Goal: Task Accomplishment & Management: Use online tool/utility

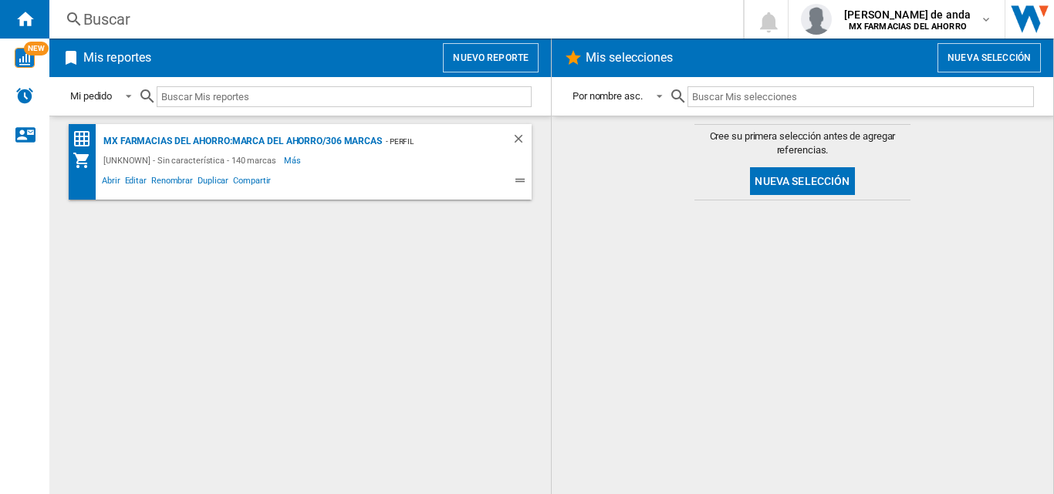
click at [500, 64] on button "Nuevo reporte" at bounding box center [491, 57] width 96 height 29
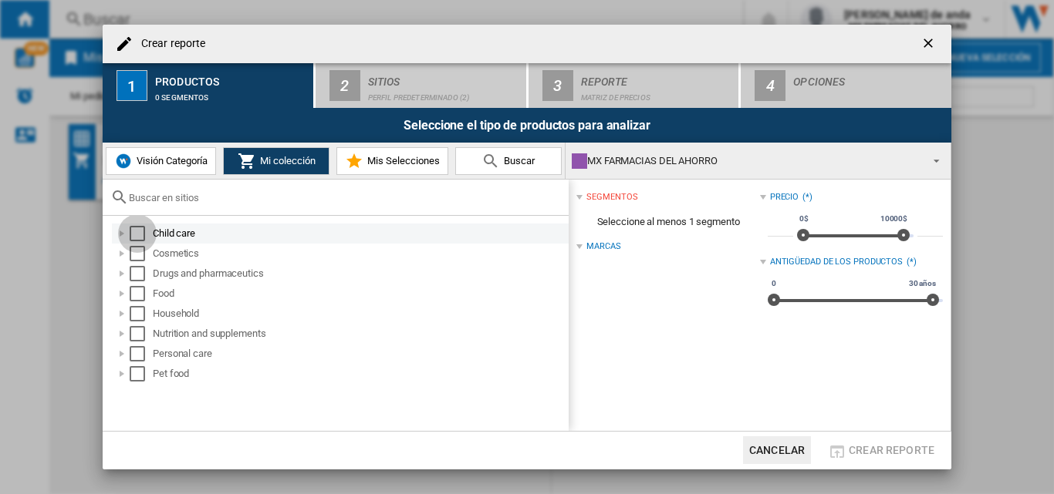
click at [139, 229] on div "Select" at bounding box center [137, 233] width 15 height 15
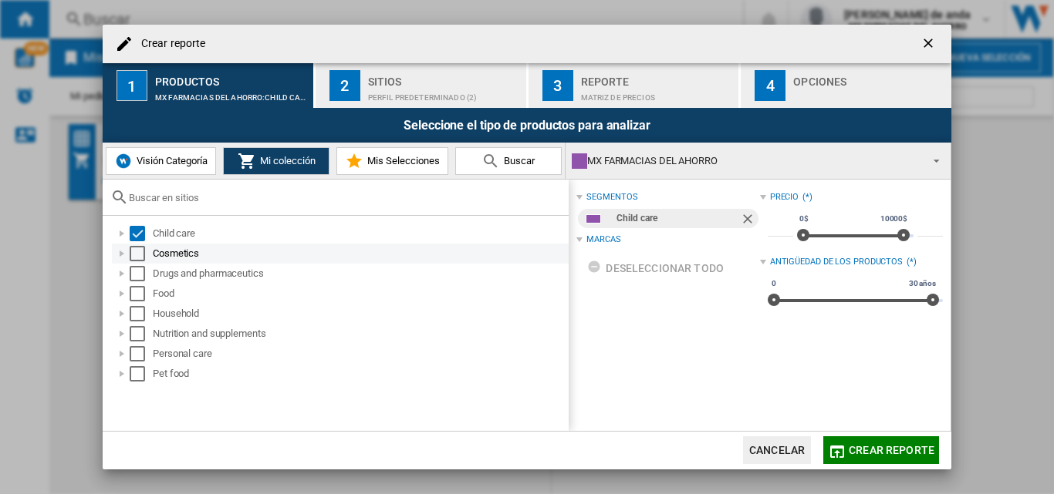
click at [132, 253] on div "Select" at bounding box center [137, 253] width 15 height 15
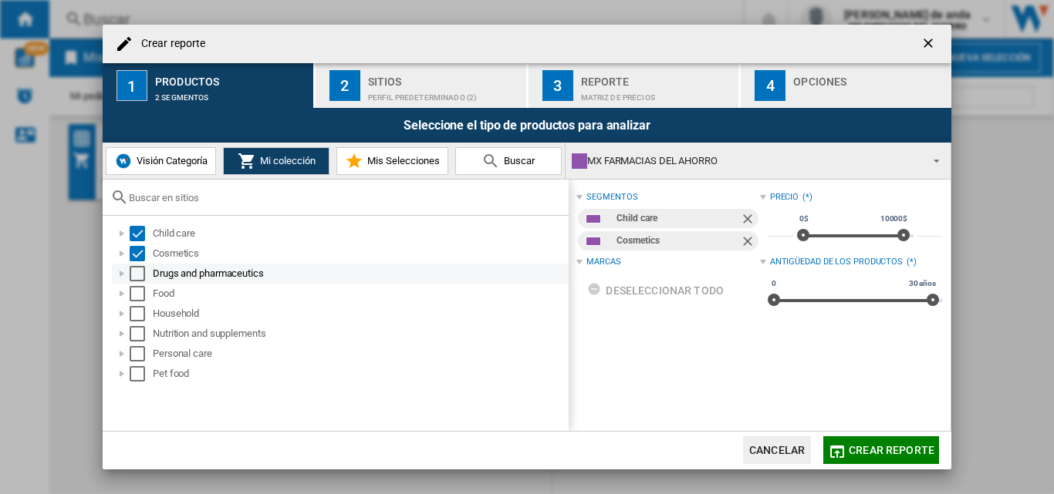
click at [140, 276] on div "Select" at bounding box center [137, 273] width 15 height 15
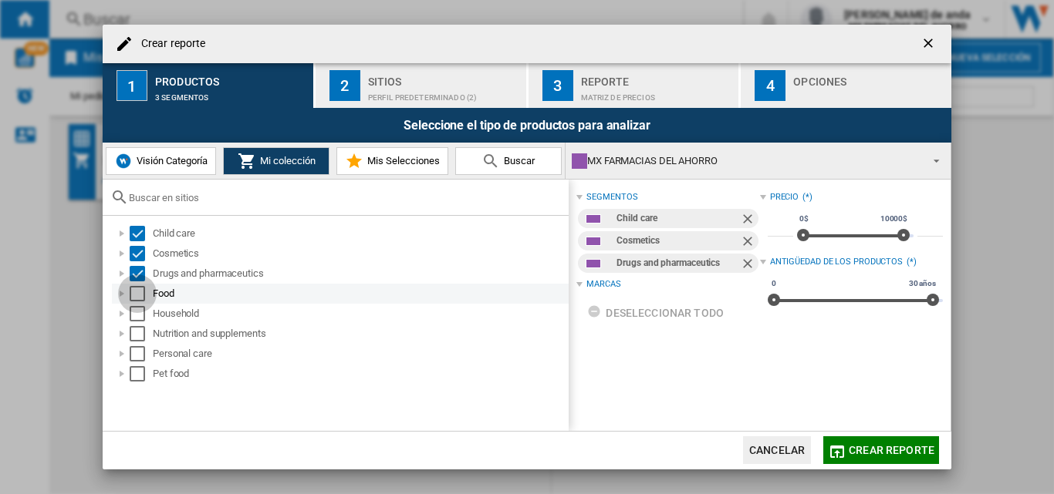
click at [137, 302] on div "Select" at bounding box center [137, 293] width 15 height 15
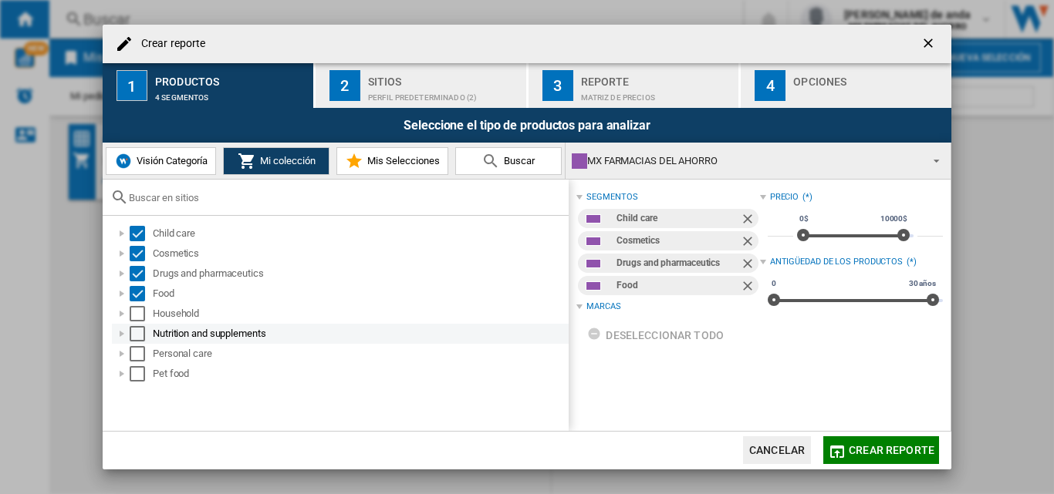
click at [134, 325] on div "Nutrition and supplements" at bounding box center [340, 334] width 457 height 20
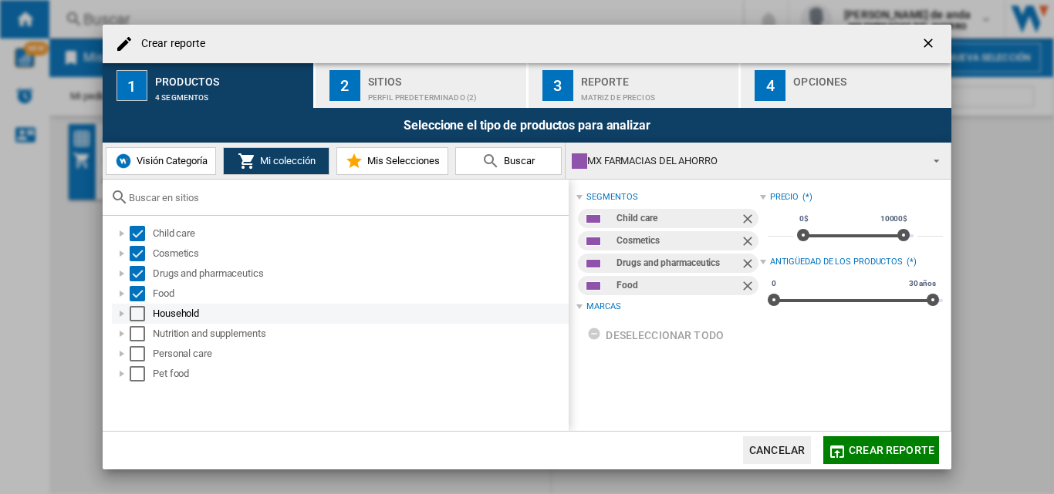
click at [136, 321] on div "Select" at bounding box center [137, 313] width 15 height 15
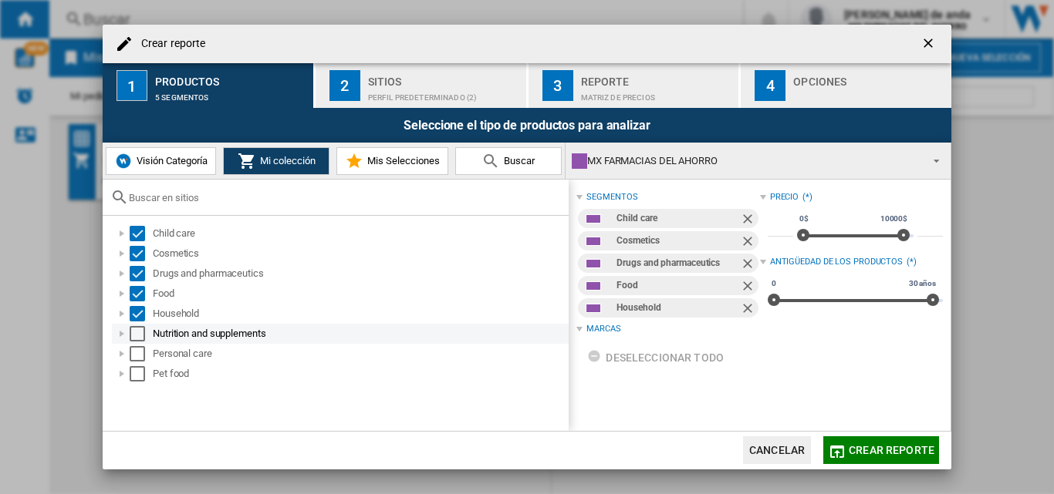
click at [137, 336] on div "Select" at bounding box center [137, 333] width 15 height 15
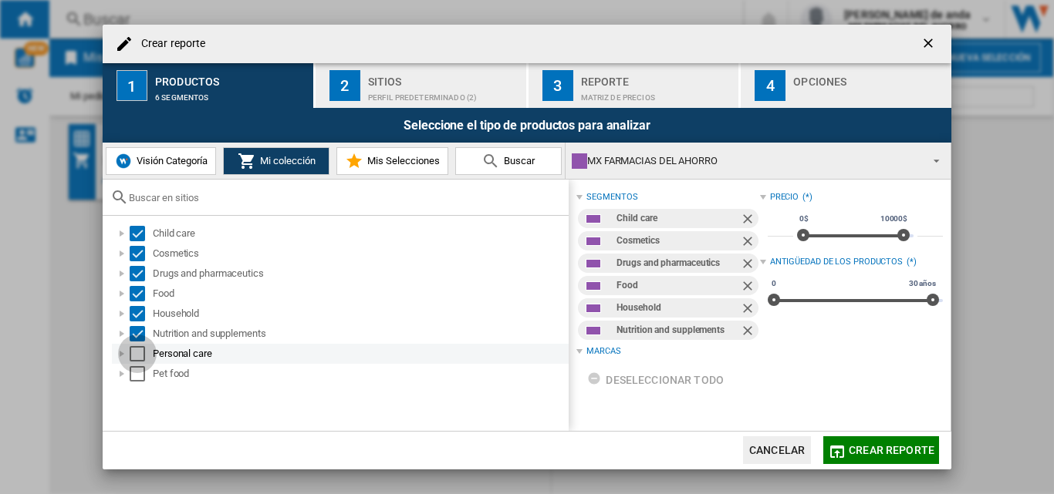
click at [136, 356] on div "Select" at bounding box center [137, 353] width 15 height 15
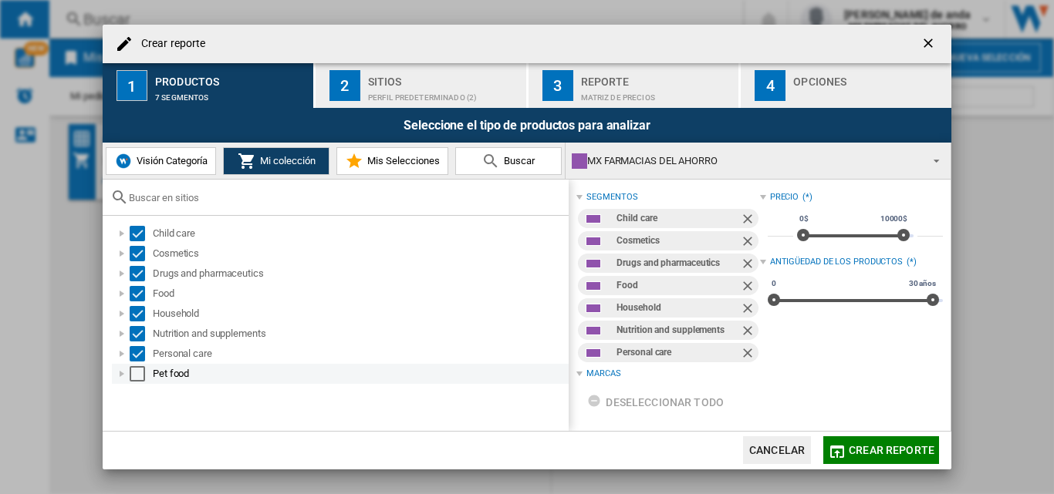
click at [137, 374] on div "Select" at bounding box center [137, 373] width 15 height 15
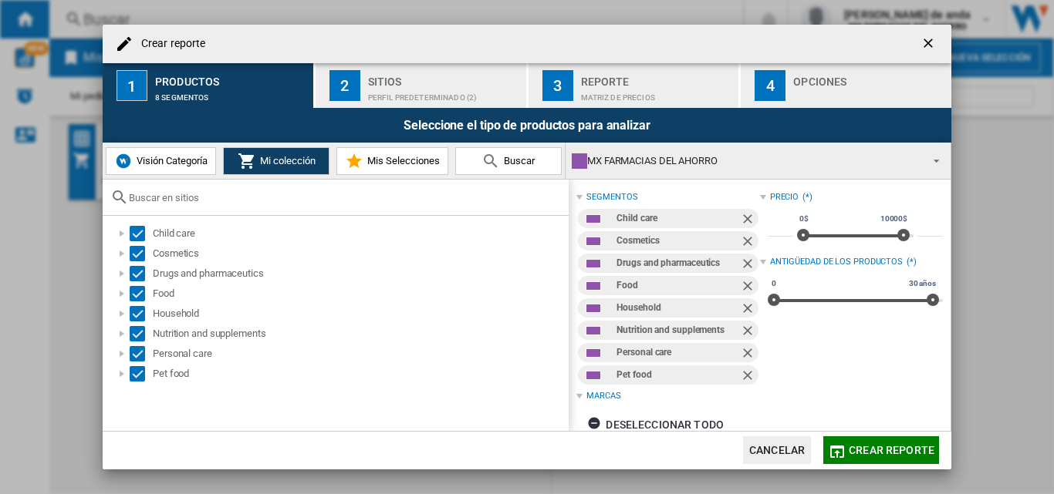
click at [370, 167] on span "Mis Selecciones" at bounding box center [401, 161] width 76 height 12
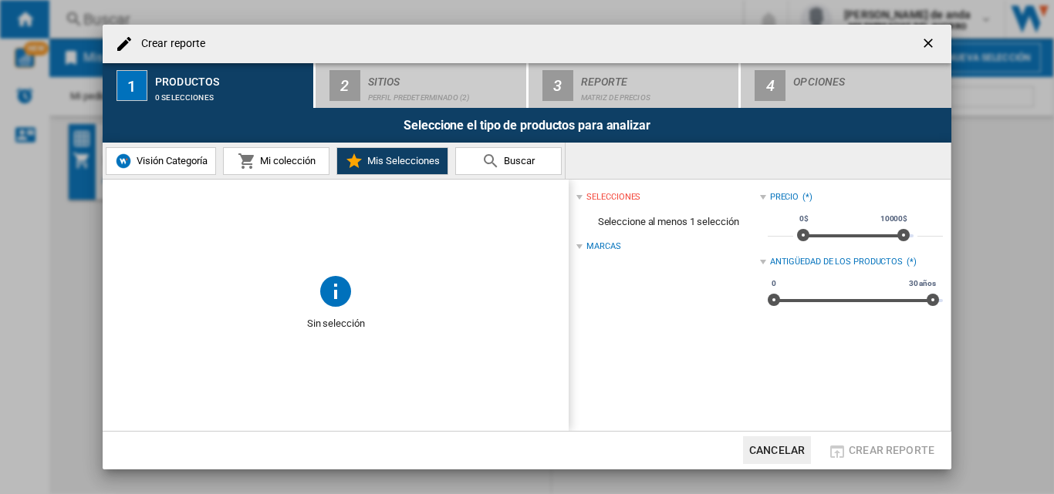
click at [304, 178] on div "Visión Categoría Mi colección Mis Selecciones [GEOGRAPHIC_DATA]" at bounding box center [334, 161] width 463 height 36
click at [282, 153] on button "Mi colección" at bounding box center [276, 161] width 106 height 28
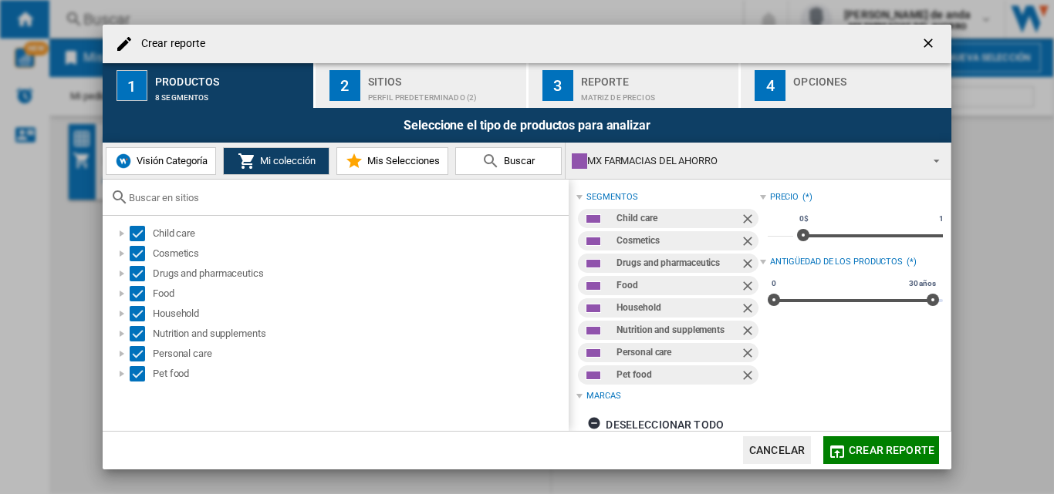
click at [185, 153] on button "Visión Categoría" at bounding box center [161, 161] width 110 height 28
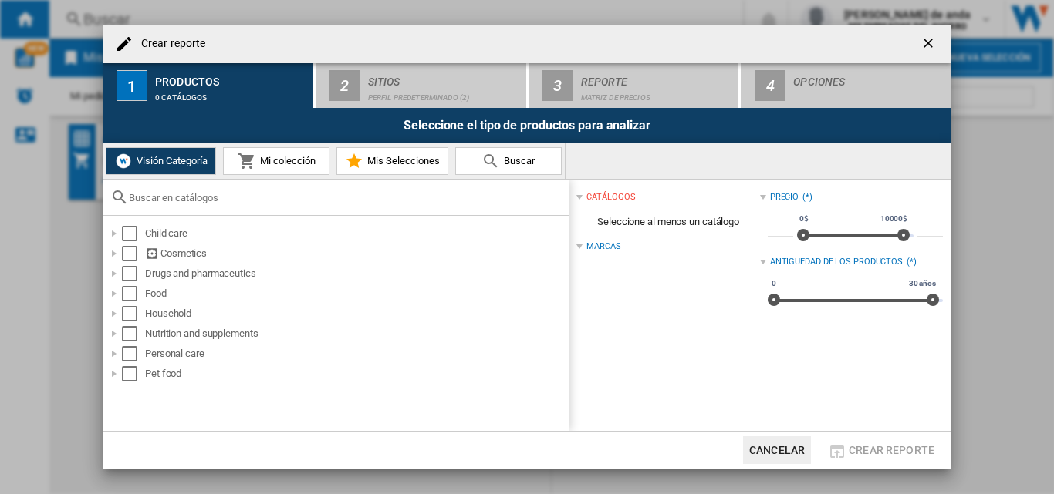
click at [268, 157] on span "Mi colección" at bounding box center [285, 161] width 59 height 12
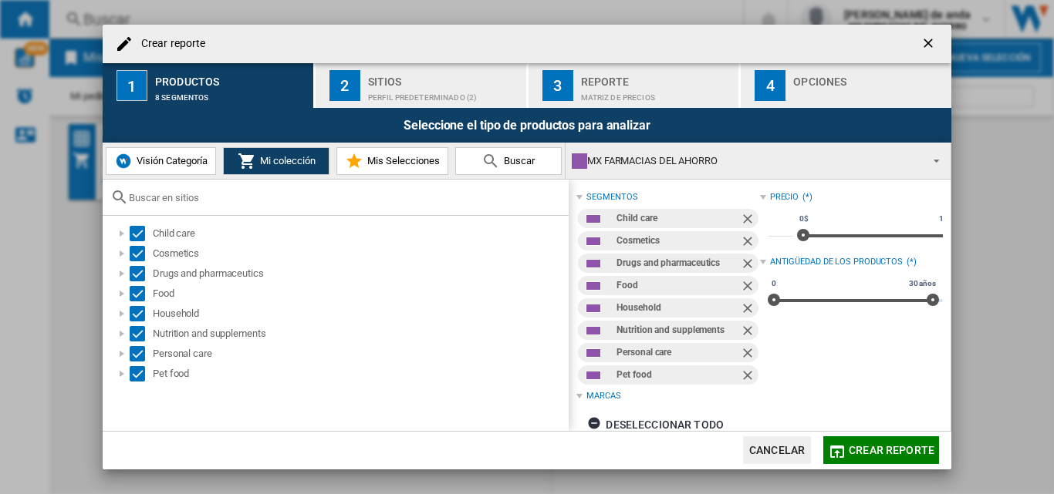
click at [183, 157] on span "Visión Categoría" at bounding box center [170, 161] width 75 height 12
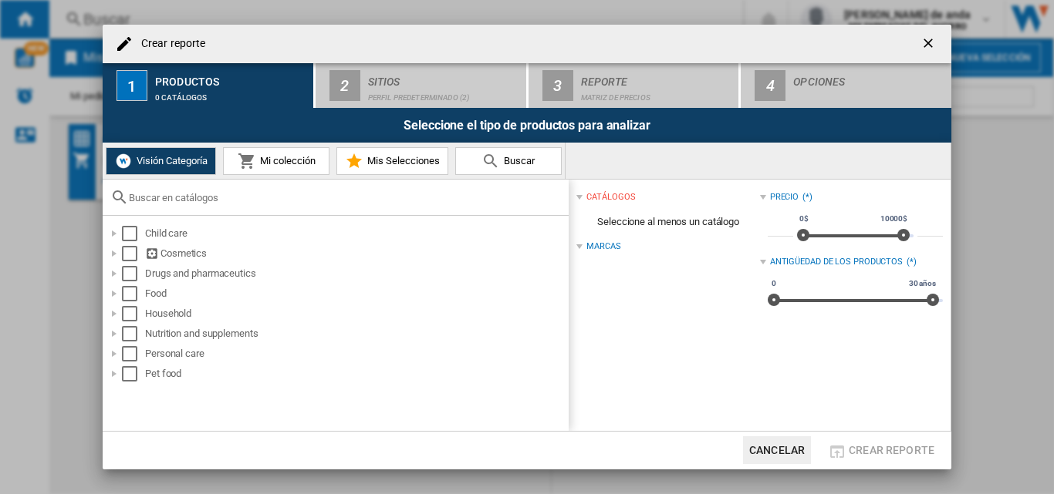
click at [245, 164] on md-icon at bounding box center [247, 161] width 19 height 19
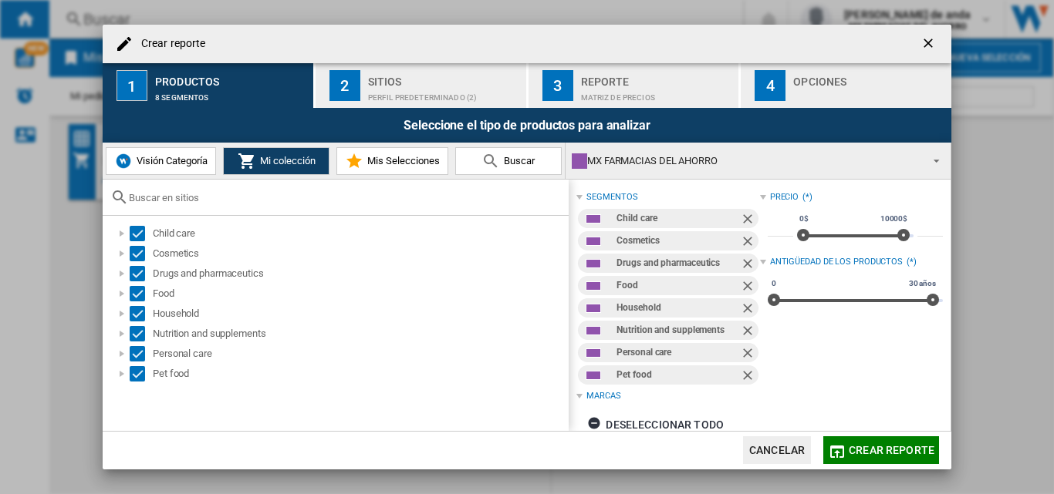
click at [194, 155] on span "Visión Categoría" at bounding box center [170, 161] width 75 height 12
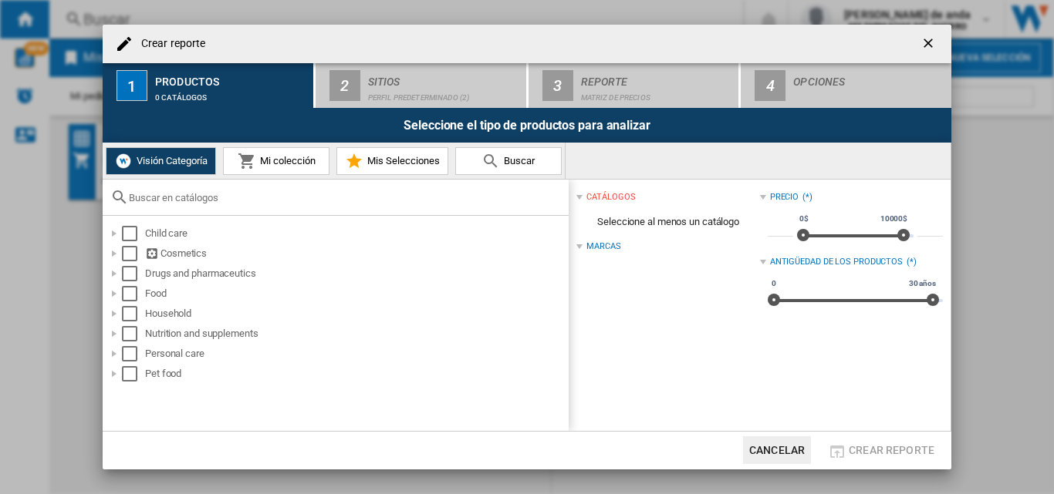
click at [248, 168] on md-icon at bounding box center [247, 161] width 19 height 19
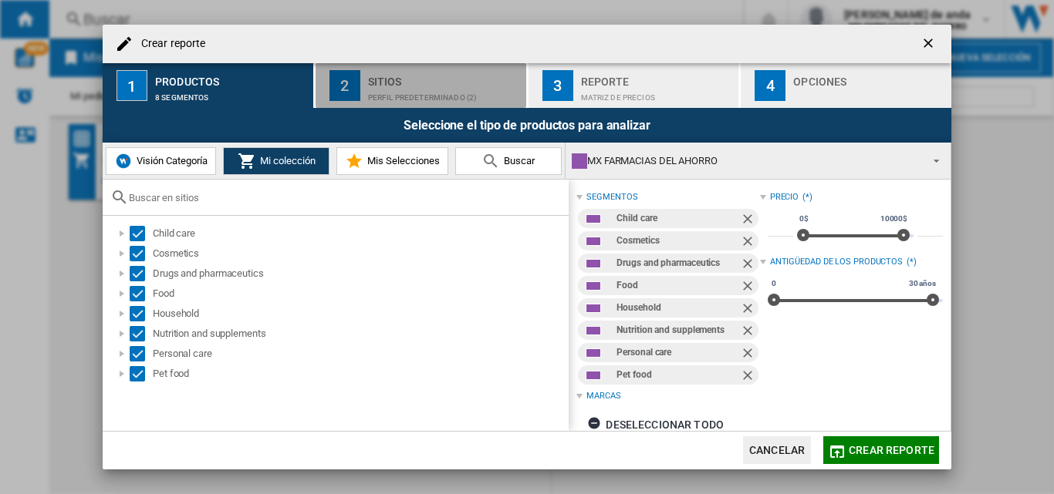
click at [480, 80] on div "Sitios" at bounding box center [444, 77] width 152 height 16
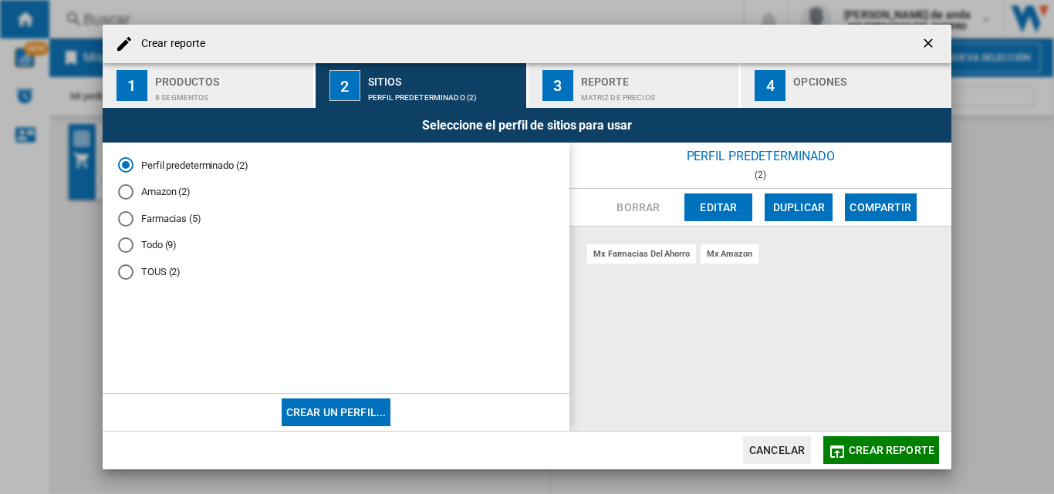
click at [143, 194] on md-radio-button "Amazon (2)" at bounding box center [336, 192] width 436 height 15
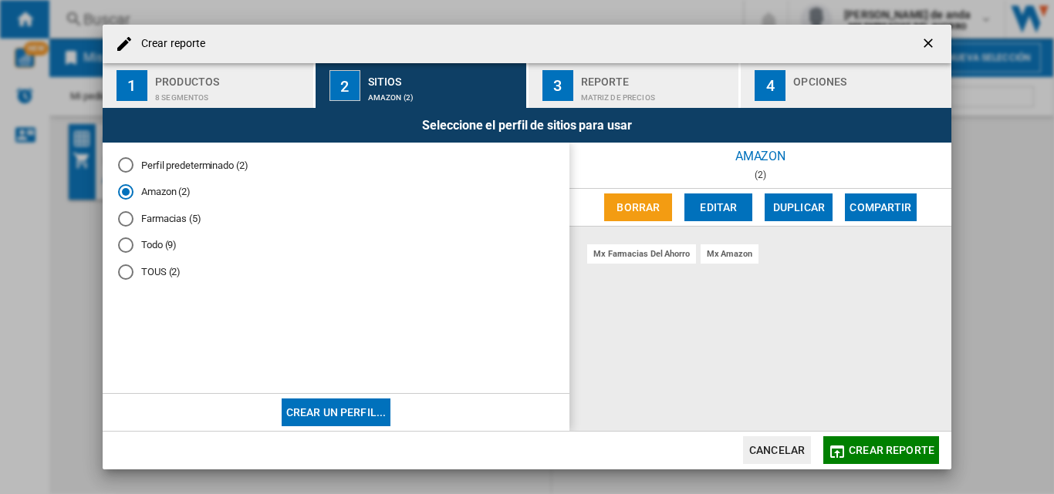
click at [609, 63] on div "Crear reporte" at bounding box center [527, 44] width 848 height 39
click at [630, 85] on div "Reporte" at bounding box center [657, 77] width 152 height 16
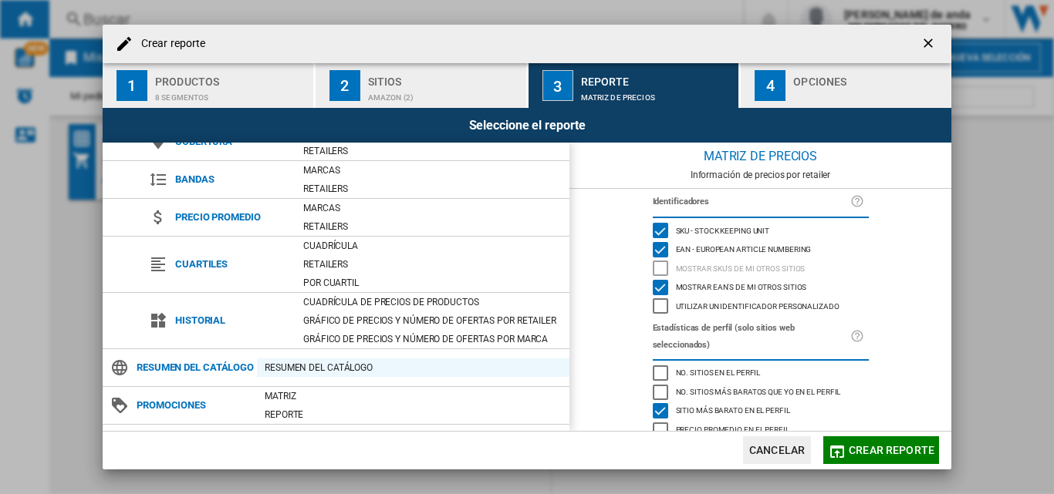
scroll to position [148, 0]
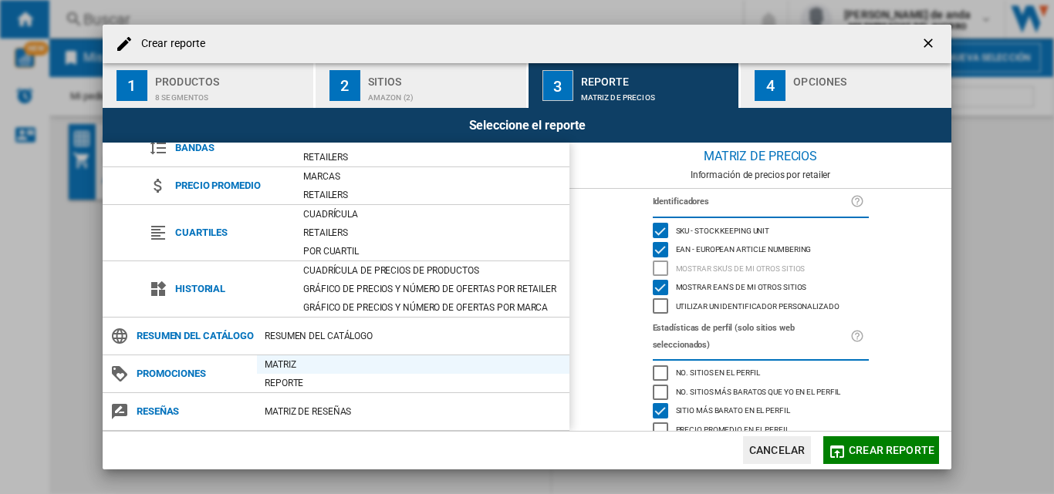
click at [382, 365] on div "Matriz" at bounding box center [413, 364] width 312 height 15
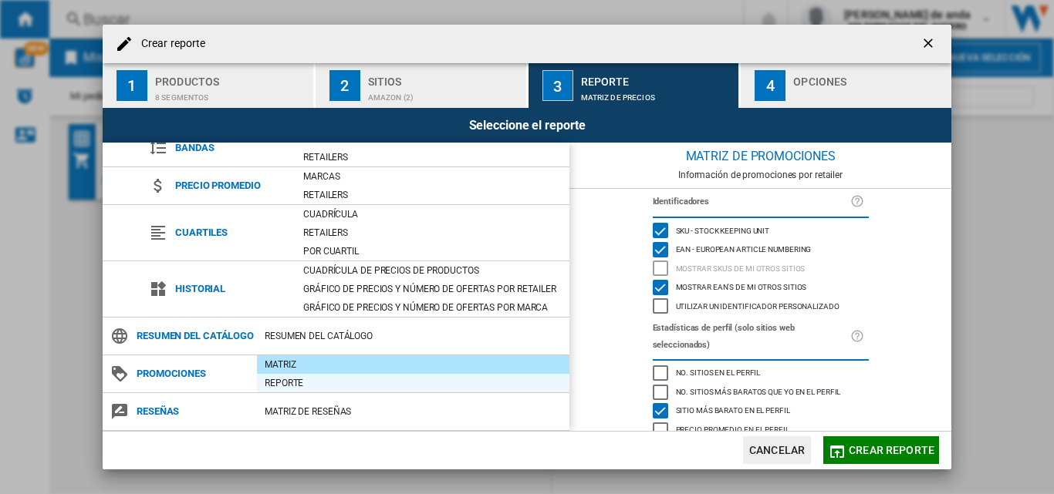
click at [390, 385] on div "Reporte" at bounding box center [413, 383] width 312 height 15
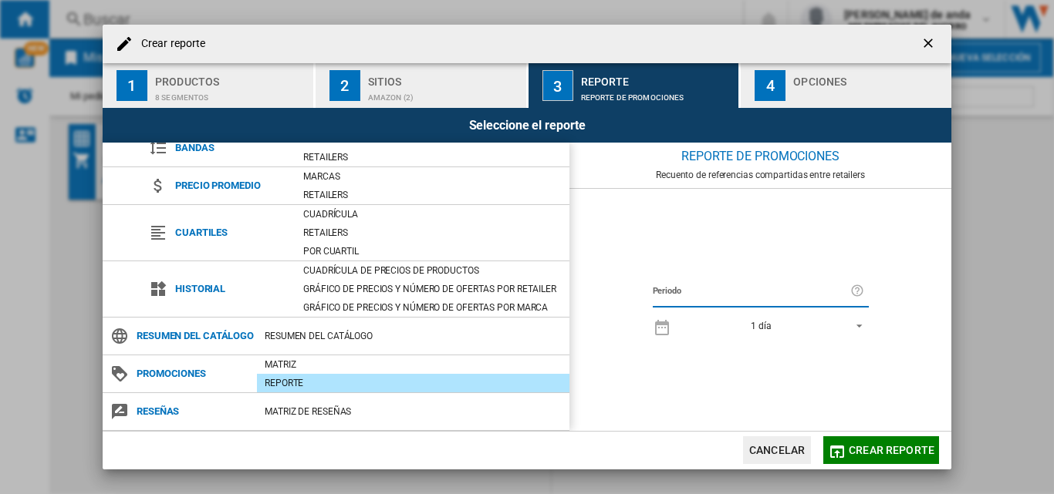
click at [386, 375] on div "Reporte" at bounding box center [413, 383] width 312 height 19
click at [361, 366] on div "Matriz" at bounding box center [413, 364] width 312 height 15
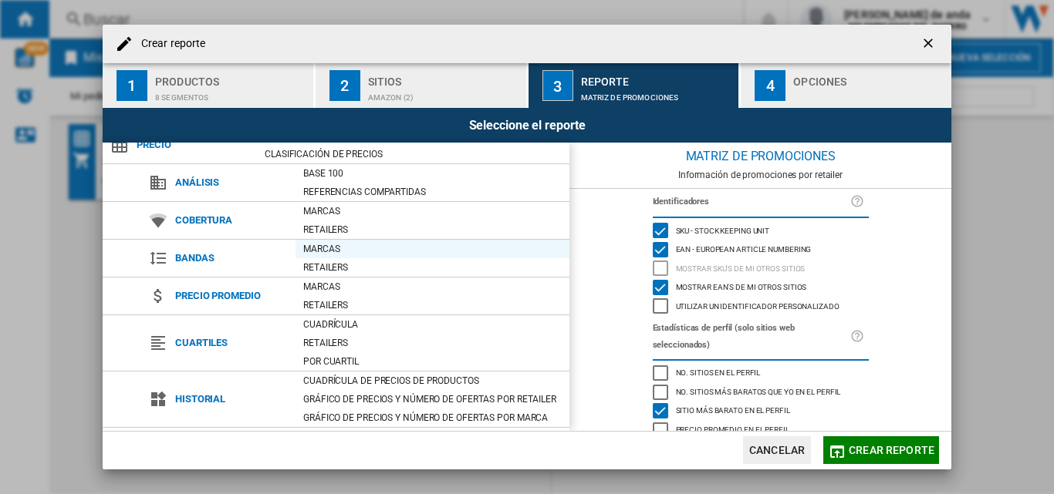
scroll to position [0, 0]
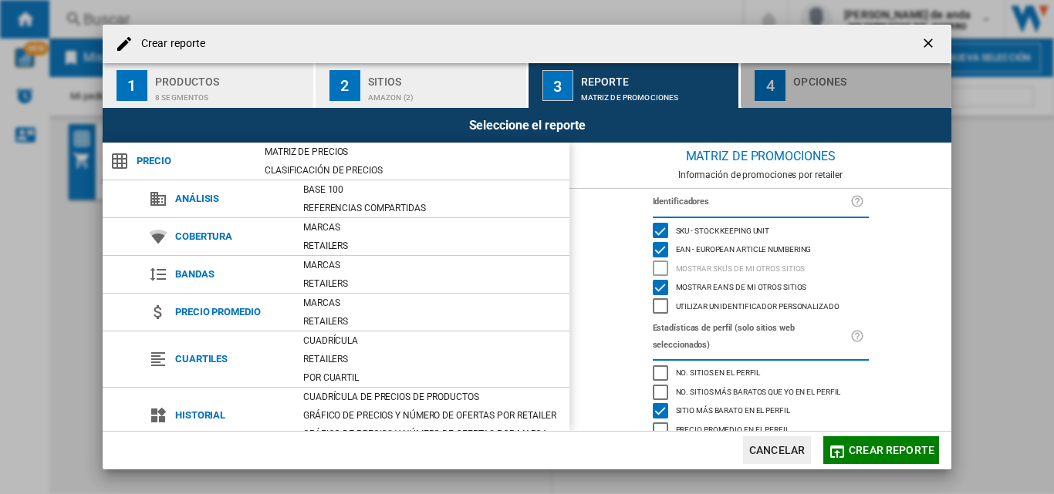
click at [788, 68] on button "4 Opciones" at bounding box center [845, 85] width 211 height 45
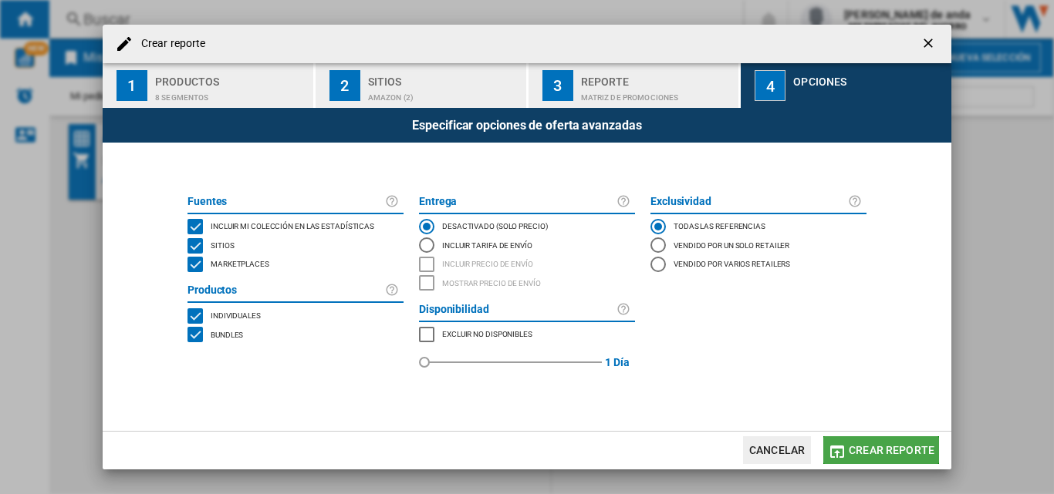
click at [879, 461] on button "Crear reporte" at bounding box center [881, 451] width 116 height 28
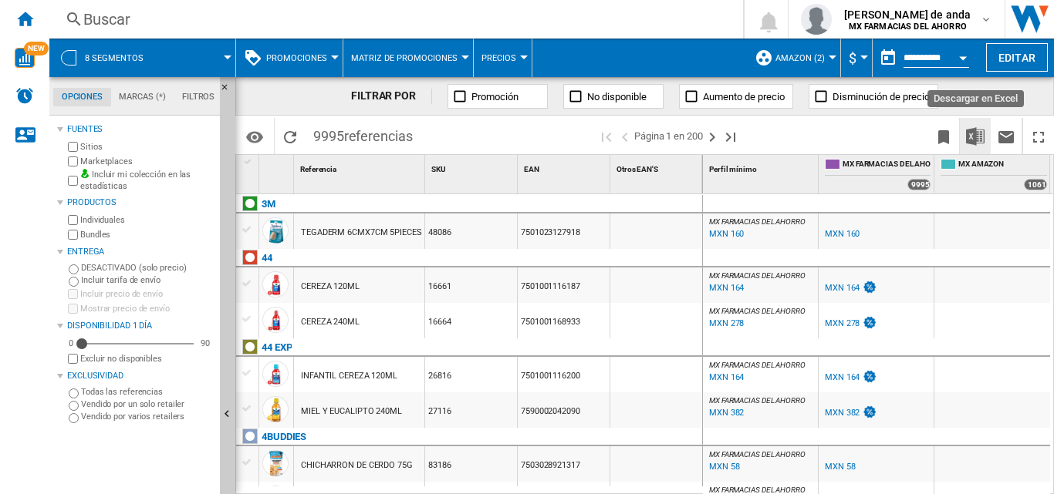
click at [972, 142] on img "Descargar en Excel" at bounding box center [975, 136] width 19 height 19
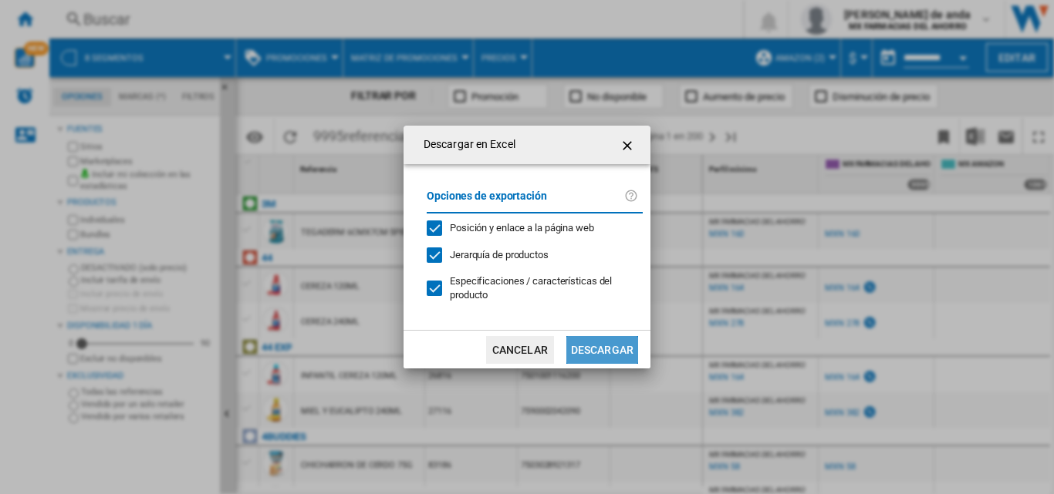
click at [619, 355] on button "Descargar" at bounding box center [602, 350] width 72 height 28
